Goal: Register for event/course

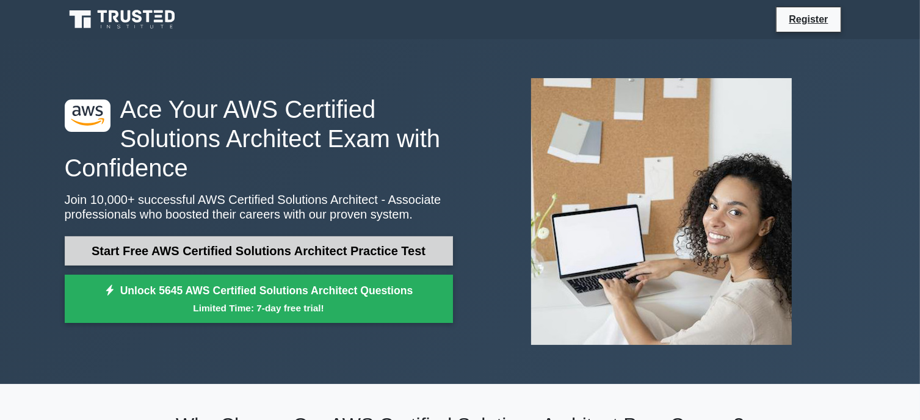
click at [314, 248] on link "Start Free AWS Certified Solutions Architect Practice Test" at bounding box center [259, 250] width 388 height 29
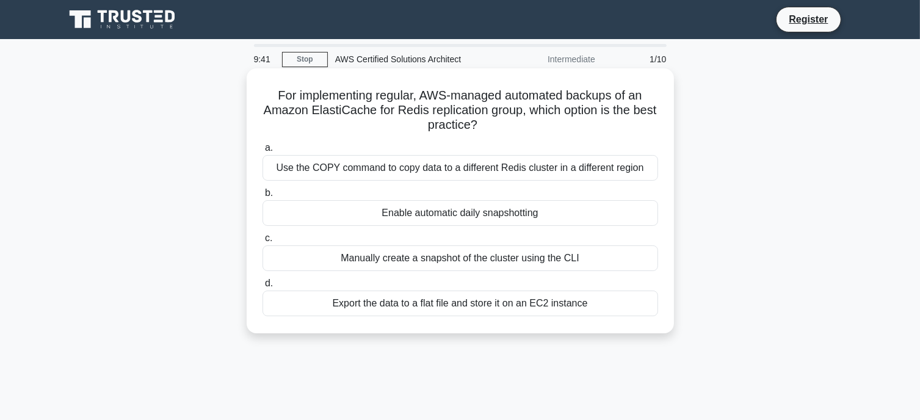
click at [413, 208] on div "Enable automatic daily snapshotting" at bounding box center [461, 213] width 396 height 26
click at [263, 197] on input "b. Enable automatic daily snapshotting" at bounding box center [263, 193] width 0 height 8
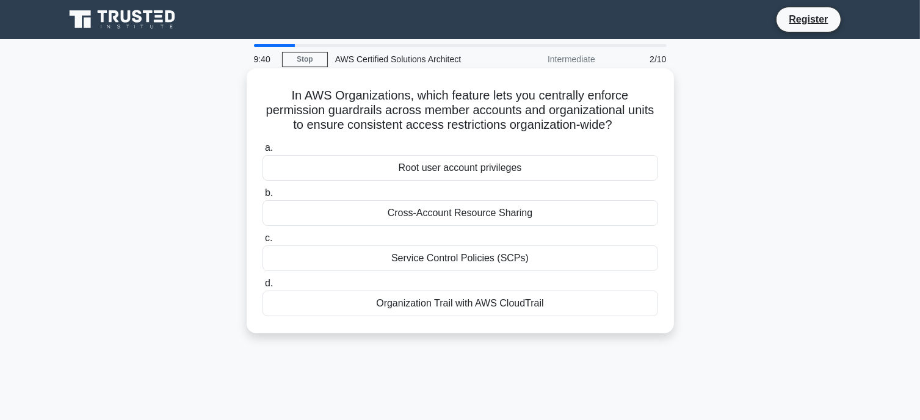
click at [422, 215] on div "Cross-Account Resource Sharing" at bounding box center [461, 213] width 396 height 26
click at [263, 197] on input "b. Cross-Account Resource Sharing" at bounding box center [263, 193] width 0 height 8
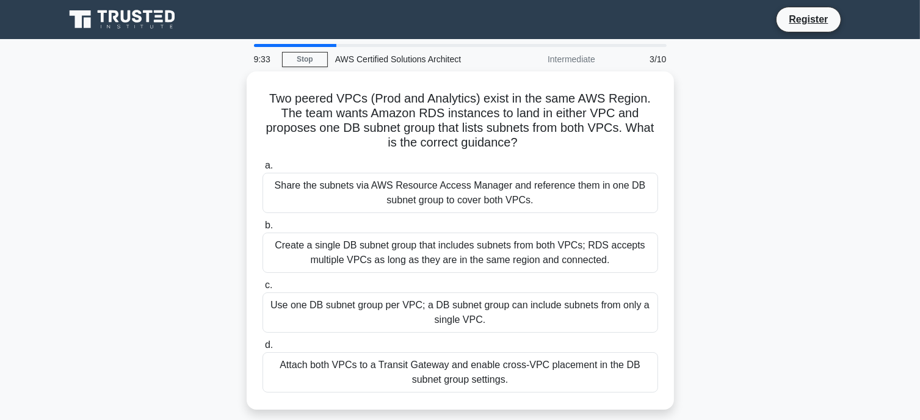
click at [284, 43] on main "9:33 Stop AWS Certified Solutions Architect Intermediate 3/10 Two peered VPCs (…" at bounding box center [460, 349] width 920 height 620
click at [284, 43] on main "9:32 Stop AWS Certified Solutions Architect Intermediate 3/10 Two peered VPCs (…" at bounding box center [460, 349] width 920 height 620
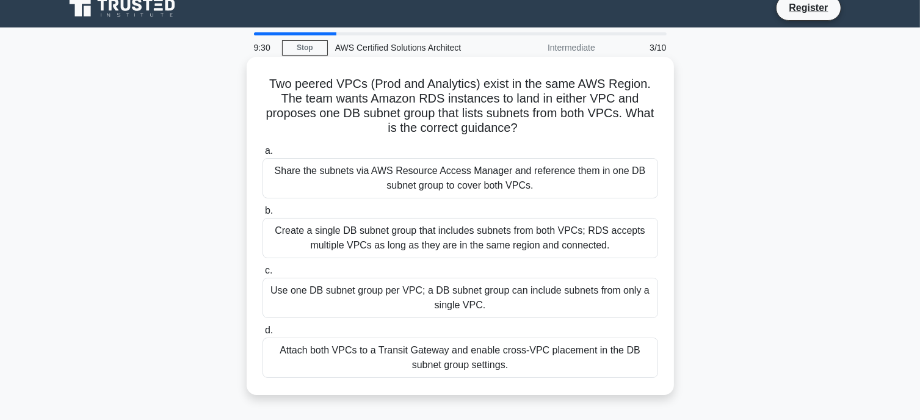
scroll to position [12, 0]
click at [487, 186] on div "Share the subnets via AWS Resource Access Manager and reference them in one DB …" at bounding box center [461, 178] width 396 height 40
click at [263, 154] on input "a. Share the subnets via AWS Resource Access Manager and reference them in one …" at bounding box center [263, 151] width 0 height 8
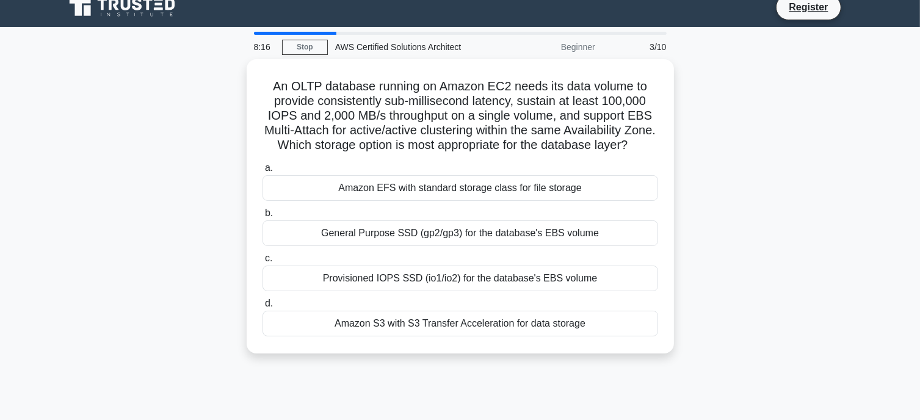
scroll to position [0, 0]
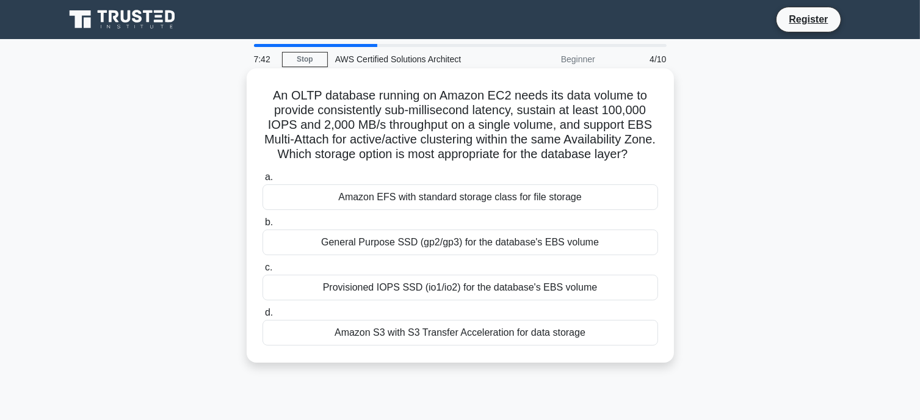
click at [480, 300] on div "Provisioned IOPS SSD (io1/io2) for the database's EBS volume" at bounding box center [461, 288] width 396 height 26
click at [263, 272] on input "c. Provisioned IOPS SSD (io1/io2) for the database's EBS volume" at bounding box center [263, 268] width 0 height 8
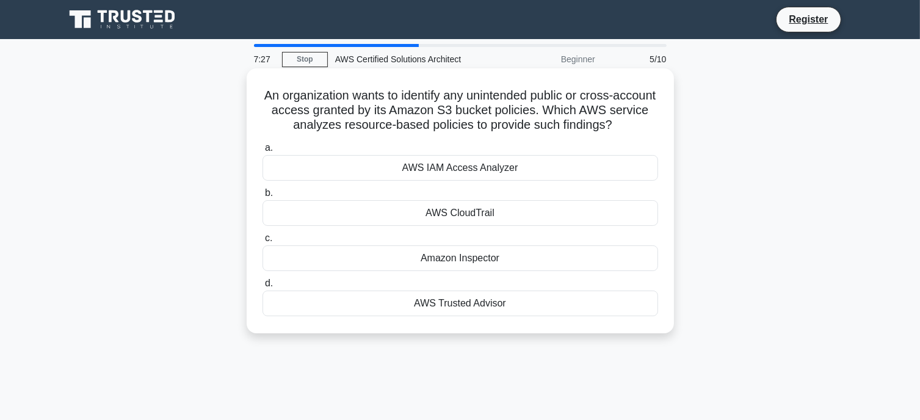
click at [511, 171] on div "AWS IAM Access Analyzer" at bounding box center [461, 168] width 396 height 26
click at [263, 152] on input "a. AWS IAM Access Analyzer" at bounding box center [263, 148] width 0 height 8
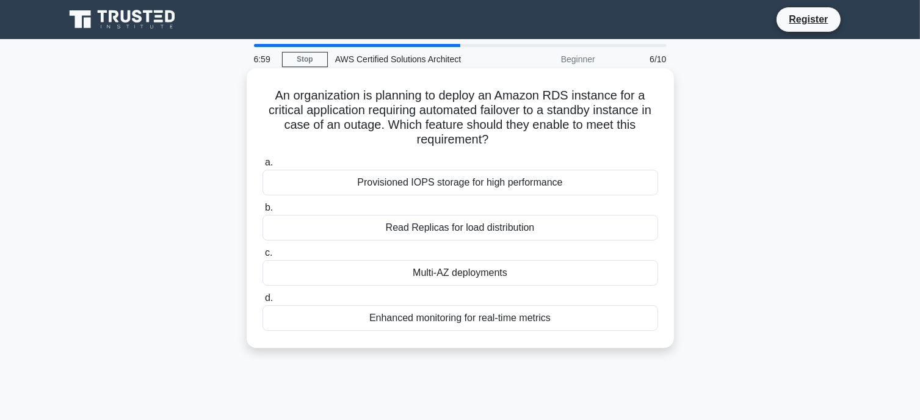
click at [482, 272] on div "Multi-AZ deployments" at bounding box center [461, 273] width 396 height 26
click at [263, 257] on input "c. Multi-AZ deployments" at bounding box center [263, 253] width 0 height 8
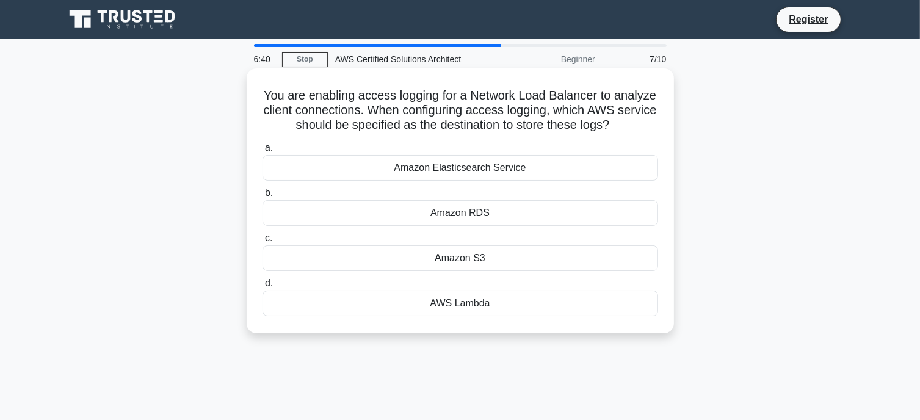
click at [478, 256] on div "Amazon S3" at bounding box center [461, 258] width 396 height 26
click at [263, 242] on input "c. Amazon S3" at bounding box center [263, 238] width 0 height 8
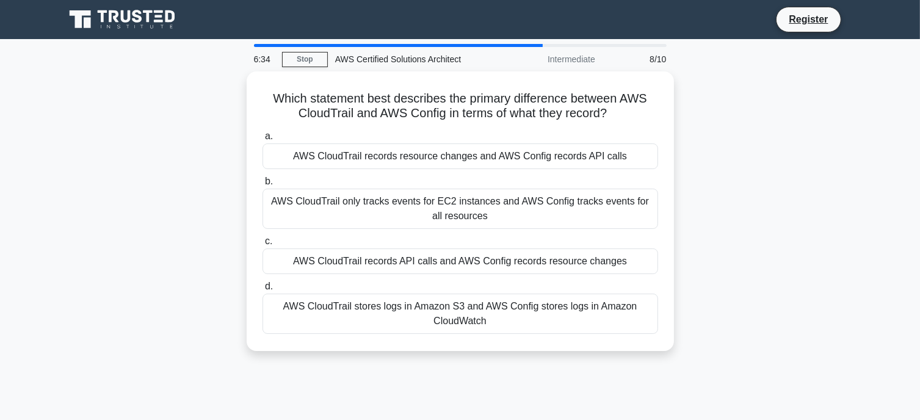
click at [478, 256] on div "AWS CloudTrail records API calls and AWS Config records resource changes" at bounding box center [461, 261] width 396 height 26
click at [263, 245] on input "c. AWS CloudTrail records API calls and AWS Config records resource changes" at bounding box center [263, 241] width 0 height 8
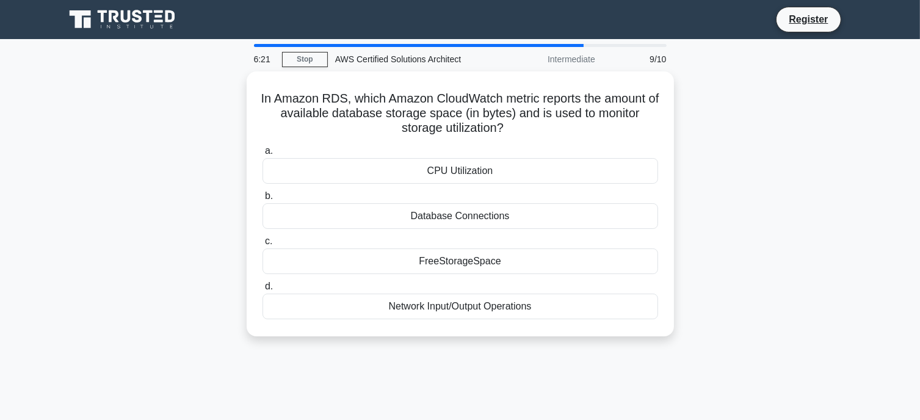
click at [478, 256] on div "FreeStorageSpace" at bounding box center [461, 261] width 396 height 26
click at [263, 245] on input "c. FreeStorageSpace" at bounding box center [263, 241] width 0 height 8
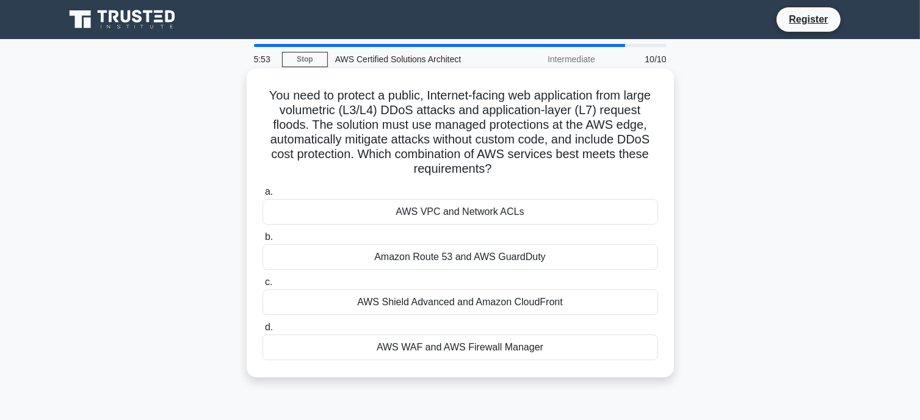
click at [475, 342] on div "AWS WAF and AWS Firewall Manager" at bounding box center [461, 348] width 396 height 26
click at [263, 331] on input "d. AWS WAF and AWS Firewall Manager" at bounding box center [263, 328] width 0 height 8
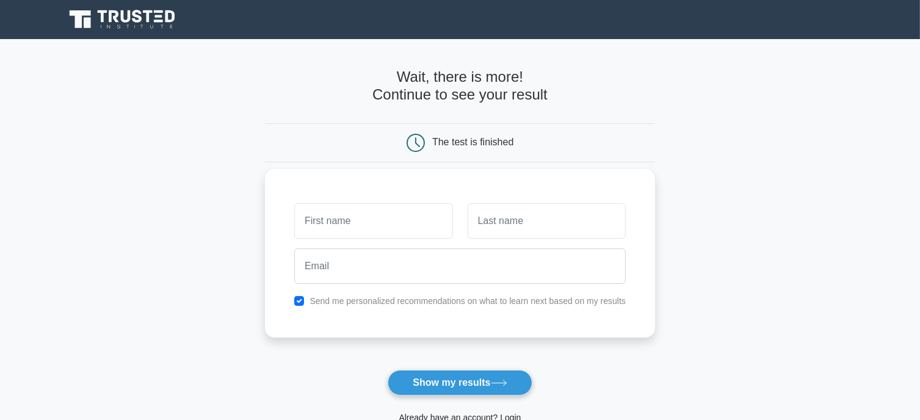
click at [368, 226] on input "text" at bounding box center [373, 220] width 158 height 35
type input "ram"
click at [533, 205] on input "text" at bounding box center [547, 220] width 158 height 35
type input "sai"
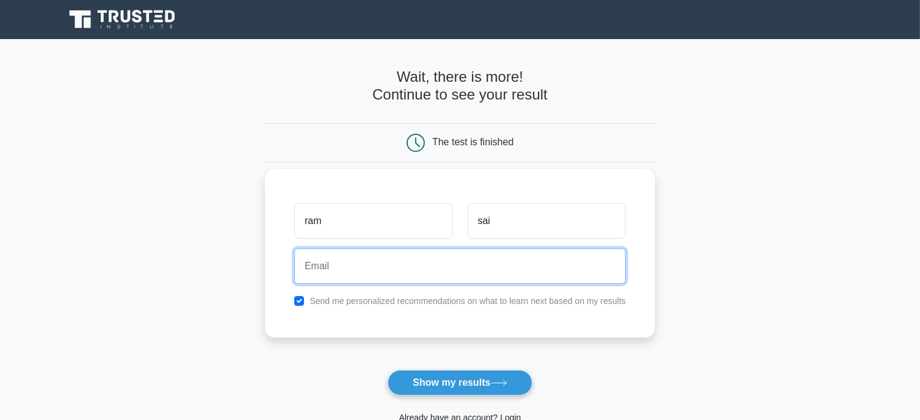
click at [430, 251] on input "email" at bounding box center [459, 265] width 331 height 35
type input "r"
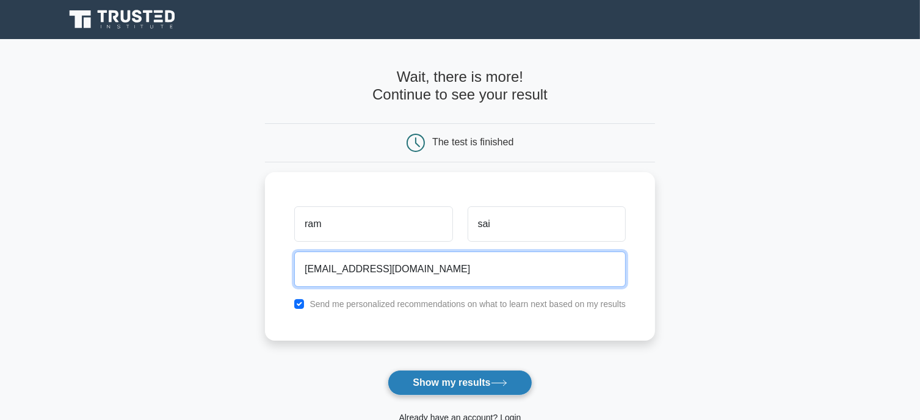
type input "poosarlaramsai@gmail.com"
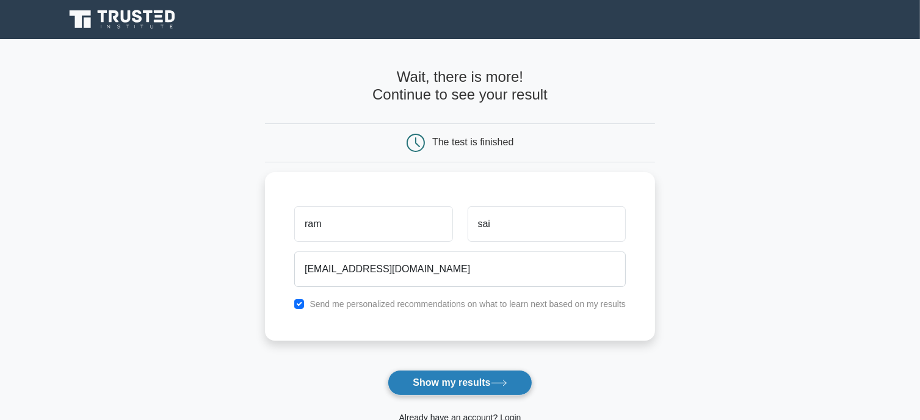
click at [488, 380] on button "Show my results" at bounding box center [460, 383] width 144 height 26
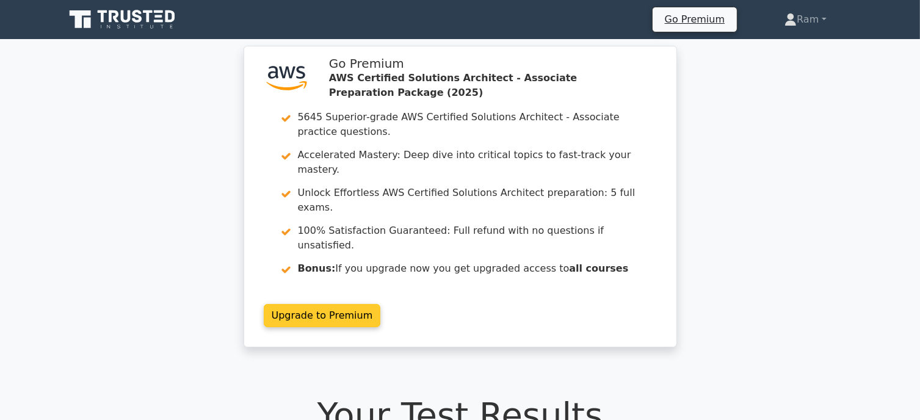
click at [305, 304] on link "Upgrade to Premium" at bounding box center [322, 315] width 117 height 23
